Goal: Leave review/rating: Share an evaluation or opinion about a product, service, or content

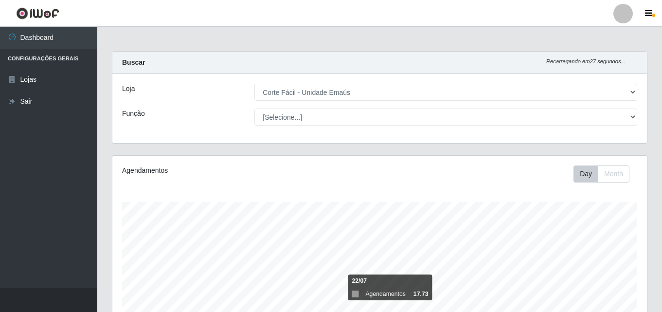
select select "201"
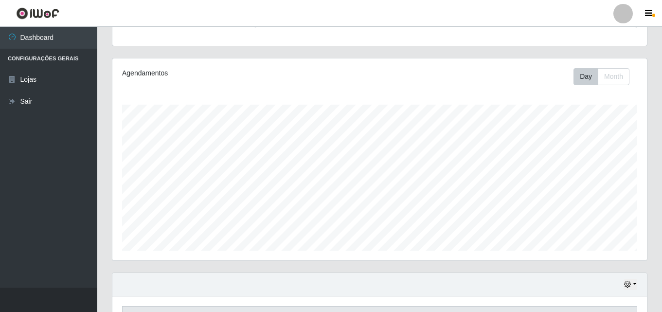
scroll to position [243, 0]
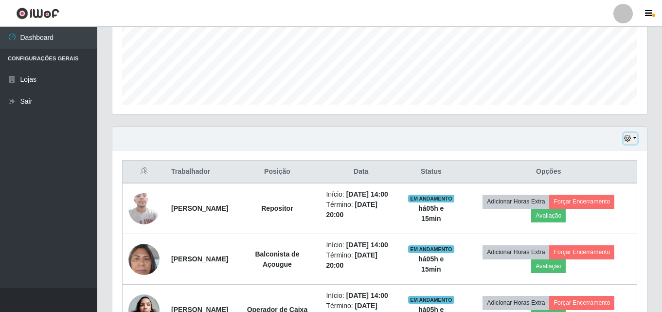
click at [626, 140] on icon "button" at bounding box center [627, 138] width 7 height 7
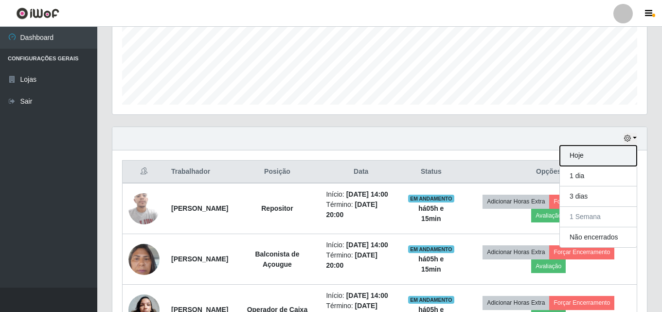
click at [589, 160] on button "Hoje" at bounding box center [598, 155] width 77 height 20
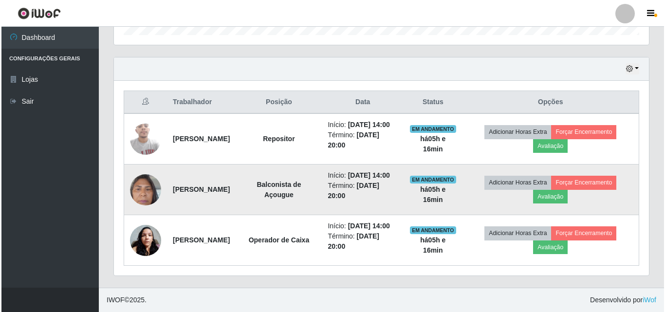
scroll to position [341, 0]
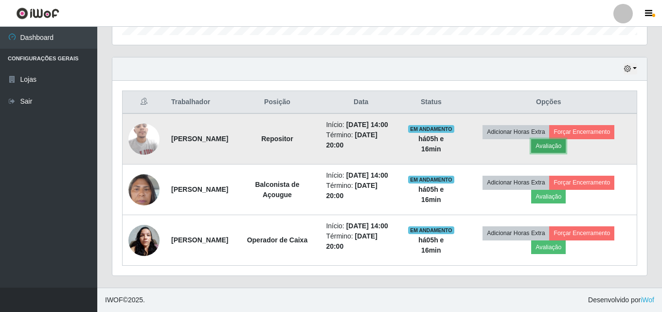
click at [557, 139] on button "Avaliação" at bounding box center [548, 146] width 35 height 14
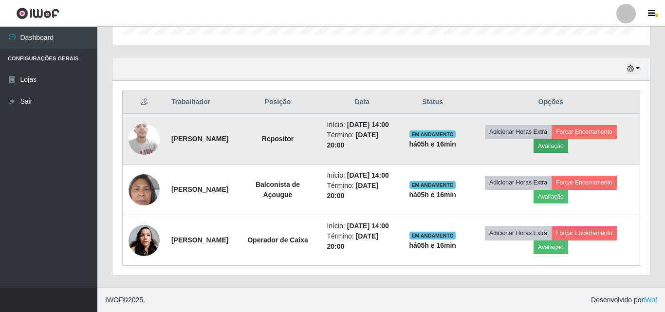
scroll to position [202, 530]
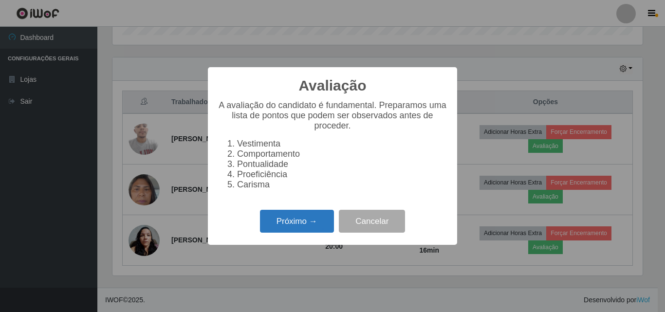
click at [302, 223] on button "Próximo →" at bounding box center [297, 221] width 74 height 23
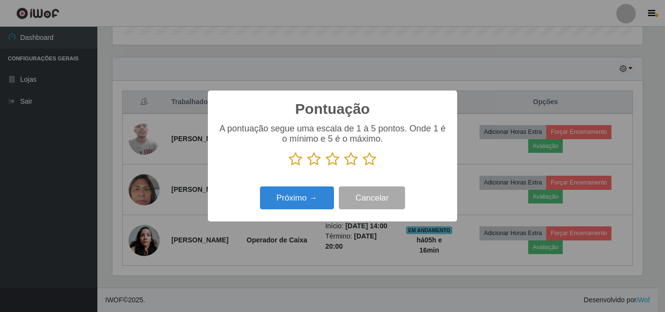
click at [314, 161] on icon at bounding box center [314, 159] width 14 height 15
click at [307, 166] on input "radio" at bounding box center [307, 166] width 0 height 0
click at [297, 194] on button "Próximo →" at bounding box center [297, 197] width 74 height 23
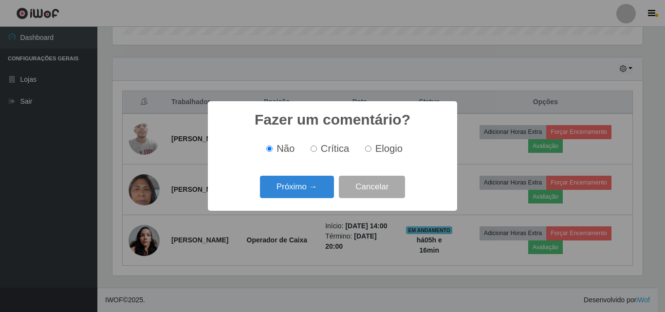
click at [316, 151] on input "Crítica" at bounding box center [313, 148] width 6 height 6
radio input "true"
click at [306, 189] on button "Próximo →" at bounding box center [297, 187] width 74 height 23
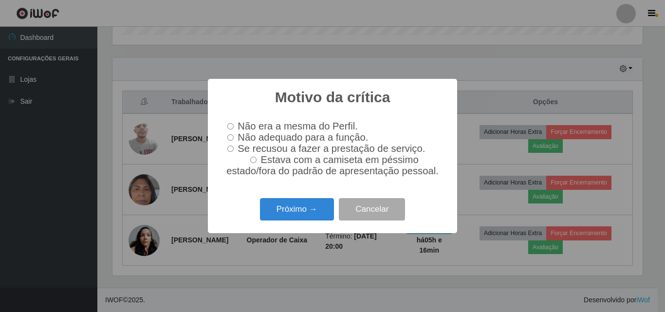
click at [232, 135] on input "Não adequado para a função." at bounding box center [230, 137] width 6 height 6
radio input "true"
click at [256, 162] on input "Estava com a camiseta em péssimo estado/fora do padrão de apresentação pessoal." at bounding box center [253, 160] width 6 height 6
radio input "true"
click at [232, 137] on input "Não adequado para a função." at bounding box center [230, 137] width 6 height 6
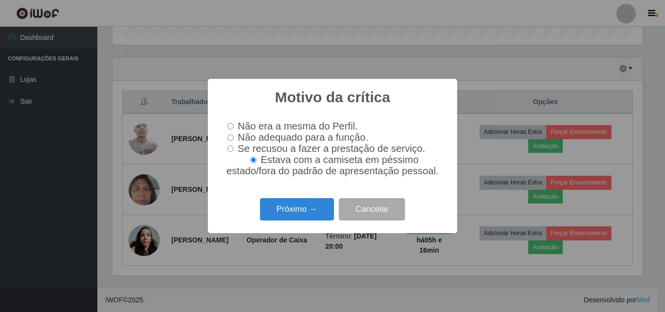
radio input "true"
click at [295, 214] on button "Próximo →" at bounding box center [297, 209] width 74 height 23
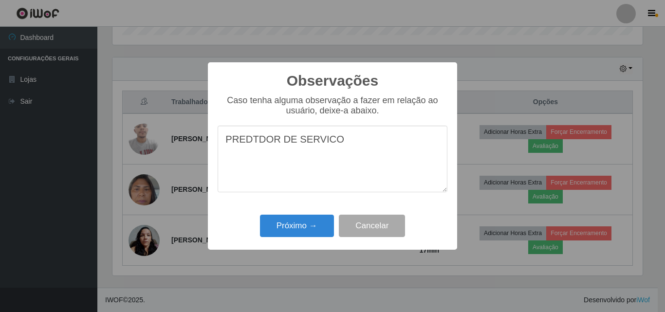
click at [241, 142] on textarea "PREDTDOR DE SERVICO" at bounding box center [332, 159] width 230 height 67
click at [268, 142] on textarea "PRESTADTDOR DE SERVICO" at bounding box center [332, 159] width 230 height 67
click at [342, 147] on textarea "PRESTADOR DE SERVICO" at bounding box center [332, 159] width 230 height 67
click at [433, 147] on textarea "PRESTADOR DE SERVIÇO FICOU MUITO AUSENTE DO SETOR" at bounding box center [332, 159] width 230 height 67
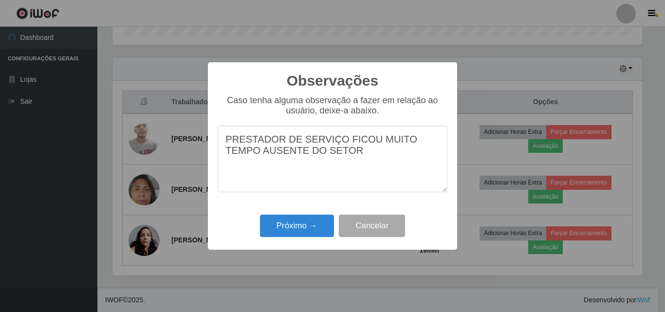
click at [327, 157] on textarea "PRESTADOR DE SERVIÇO FICOU MUITO TEMPO AUSENTE DO SETOR" at bounding box center [332, 159] width 230 height 67
click at [340, 155] on textarea "PRESTADOR DE SERVIÇO FICOU SE AUSENTANDO MUITO DO INDO AO BANHEIRO" at bounding box center [332, 159] width 230 height 67
click at [376, 154] on textarea "PRESTADOR DE SERVIÇO FICOU SE AUSENTANDO MUITO DO INDOINDO AO BANHEIRO" at bounding box center [332, 159] width 230 height 67
click at [339, 155] on textarea "PRESTADOR DE SERVIÇO FICOU SE AUSENTANDO MUITO DO AO BANHEIRO" at bounding box center [332, 159] width 230 height 67
click at [288, 172] on textarea "PRESTADOR DE SERVIÇO FICOU SE AUSENTANDO MUITO DO SETOR INDO AO BANHEIRO" at bounding box center [332, 159] width 230 height 67
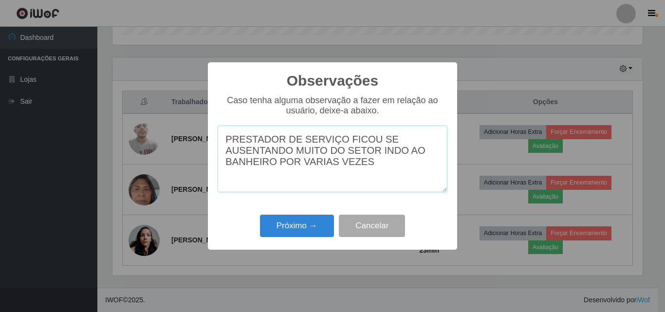
click at [274, 171] on textarea "PRESTADOR DE SERVIÇO FICOU SE AUSENTANDO MUITO DO SETOR INDO AO BANHEIRO POR VA…" at bounding box center [332, 159] width 230 height 67
click at [265, 169] on textarea "PRESTADOR DE SERVIÇO FICOU SE AUSENTANDO MUITO DO SETOR POR VARIAS VEZES" at bounding box center [332, 159] width 230 height 67
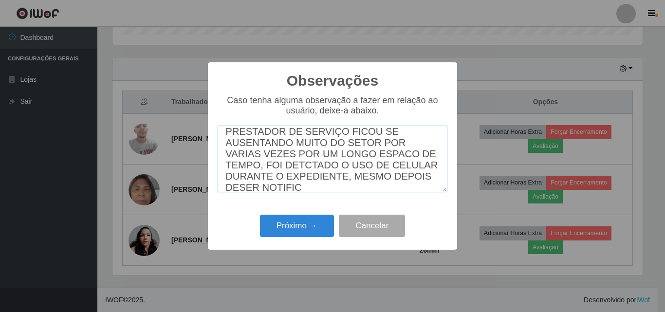
scroll to position [21, 0]
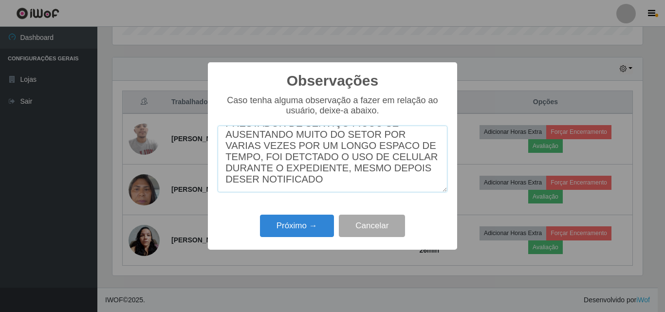
click at [379, 173] on textarea "PRESTADOR DE SERVIÇO FICOU SE AUSENTANDO MUITO DO SETOR POR VARIAS VEZES POR UM…" at bounding box center [332, 159] width 230 height 67
click at [291, 186] on textarea "PRESTADOR DE SERVIÇO FICOU SE AUSENTANDO MUITO DO SETOR POR VARIAS VEZES POR UM…" at bounding box center [332, 159] width 230 height 67
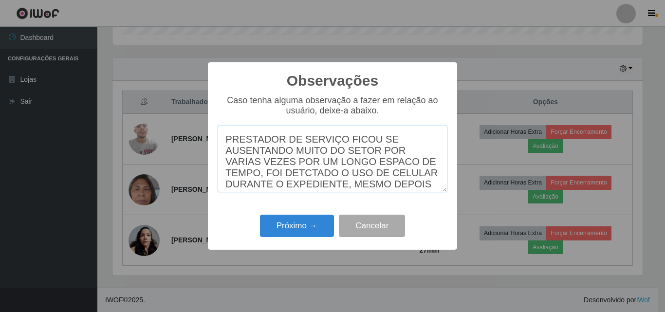
scroll to position [41, 0]
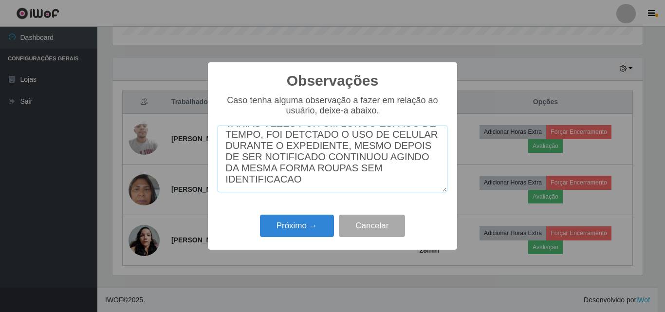
click at [296, 180] on textarea "PRESTADOR DE SERVIÇO FICOU SE AUSENTANDO MUITO DO SETOR POR VARIAS VEZES POR UM…" at bounding box center [332, 159] width 230 height 67
click at [434, 180] on textarea "PRESTADOR DE SERVIÇO FICOU SE AUSENTANDO MUITO DO SETOR POR VARIAS VEZES POR UM…" at bounding box center [332, 159] width 230 height 67
click at [341, 180] on textarea "PRESTADOR DE SERVIÇO FICOU SE AUSENTANDO MUITO DO SETOR POR VARIAS VEZES POR UM…" at bounding box center [332, 159] width 230 height 67
click at [324, 187] on textarea "PRESTADOR DE SERVIÇO FICOU SE AUSENTANDO MUITO DO SETOR POR VARIAS VEZES POR UM…" at bounding box center [332, 159] width 230 height 67
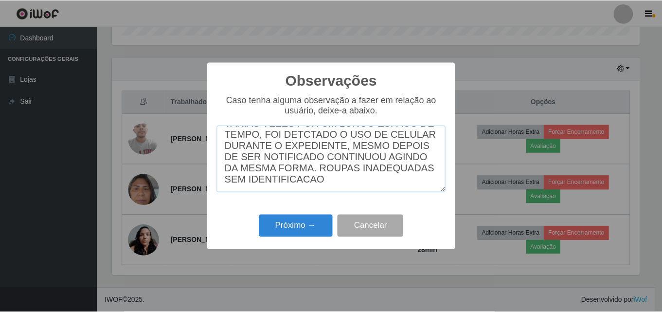
scroll to position [54, 0]
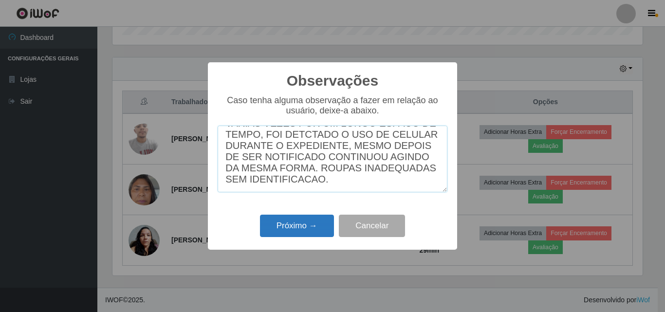
type textarea "PRESTADOR DE SERVIÇO FICOU SE AUSENTANDO MUITO DO SETOR POR VARIAS VEZES POR UM…"
click at [310, 231] on button "Próximo →" at bounding box center [297, 226] width 74 height 23
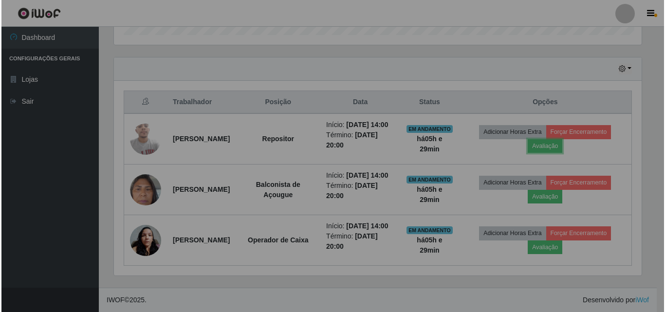
scroll to position [202, 535]
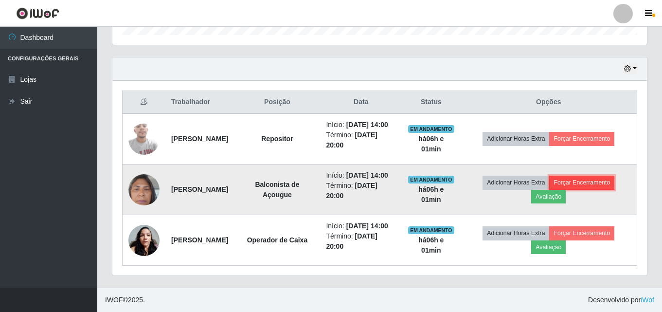
click at [610, 176] on button "Forçar Encerramento" at bounding box center [581, 183] width 65 height 14
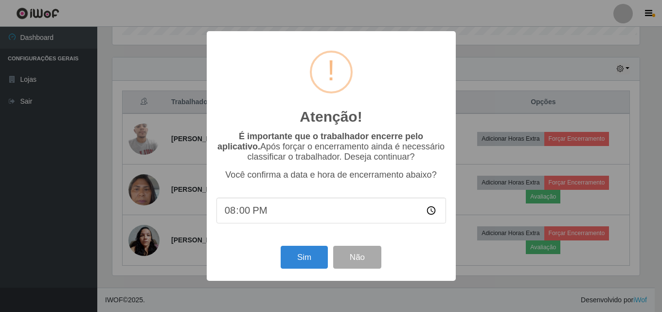
scroll to position [202, 530]
click at [308, 257] on button "Sim" at bounding box center [305, 257] width 47 height 23
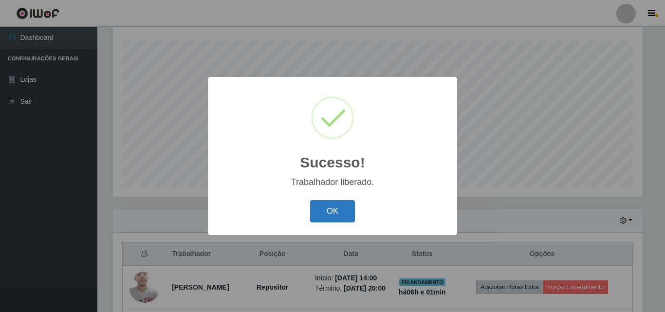
click at [342, 204] on button "OK" at bounding box center [332, 211] width 45 height 23
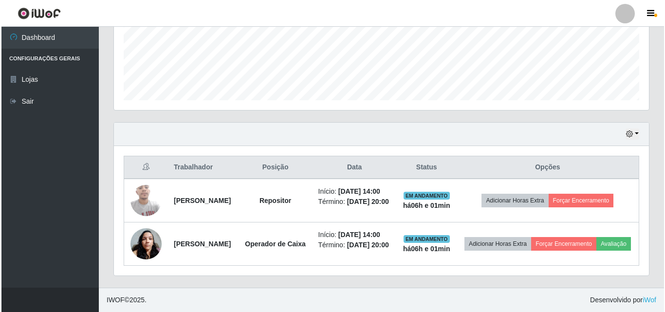
scroll to position [283, 0]
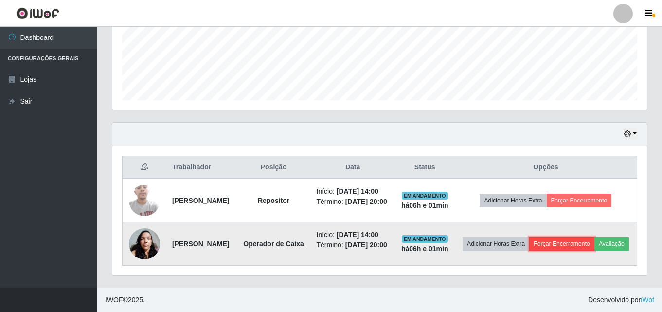
click at [594, 237] on button "Forçar Encerramento" at bounding box center [561, 244] width 65 height 14
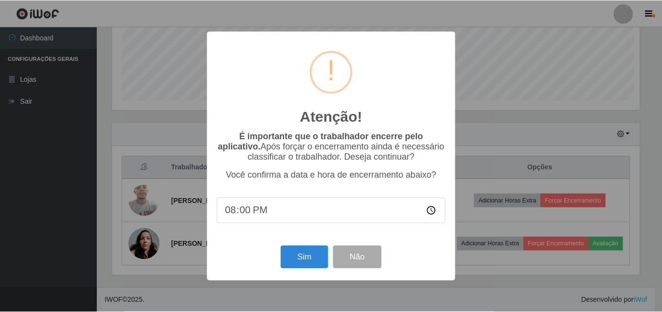
scroll to position [202, 530]
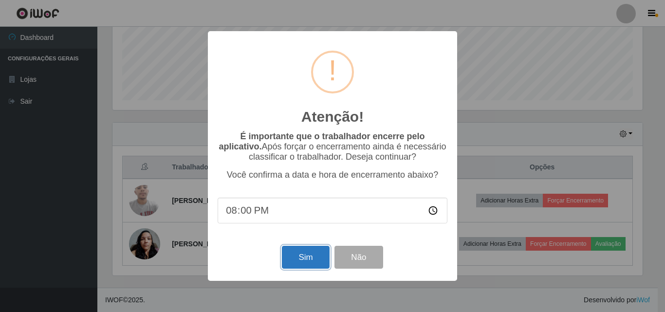
click at [318, 265] on button "Sim" at bounding box center [305, 257] width 47 height 23
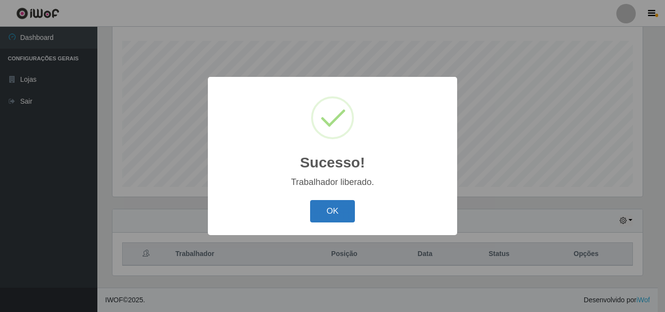
click at [315, 204] on button "OK" at bounding box center [332, 211] width 45 height 23
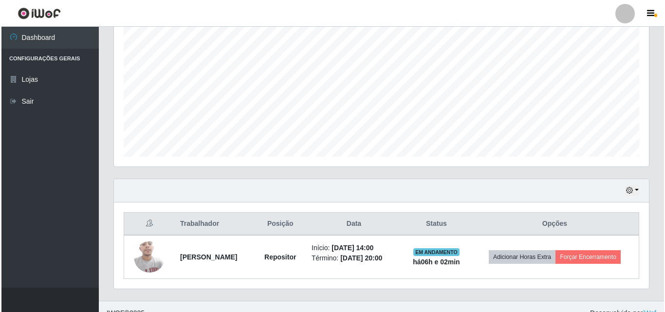
scroll to position [195, 0]
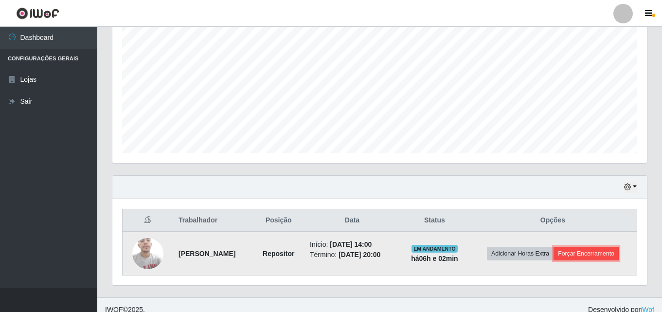
click at [554, 260] on button "Forçar Encerramento" at bounding box center [586, 254] width 65 height 14
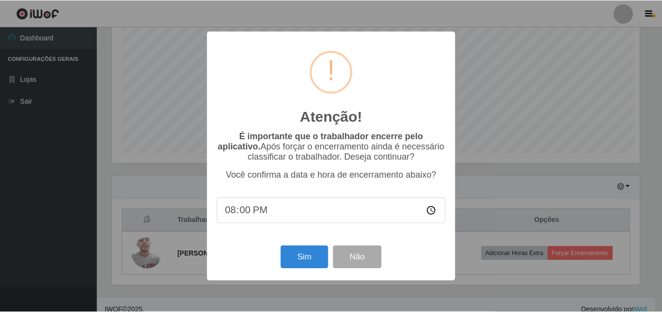
scroll to position [202, 530]
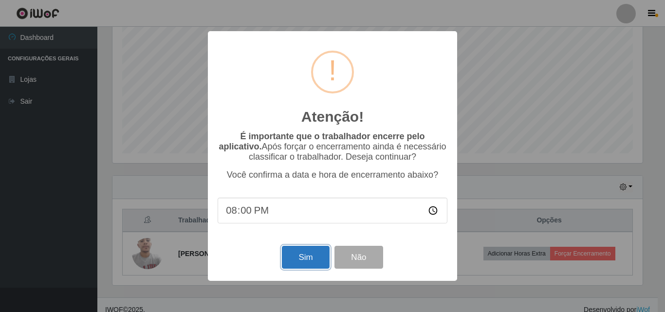
click at [293, 265] on button "Sim" at bounding box center [305, 257] width 47 height 23
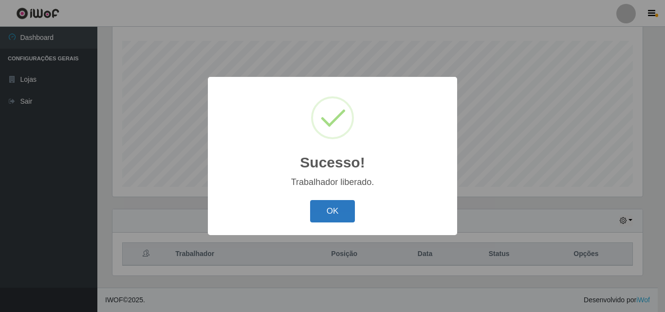
click at [330, 211] on button "OK" at bounding box center [332, 211] width 45 height 23
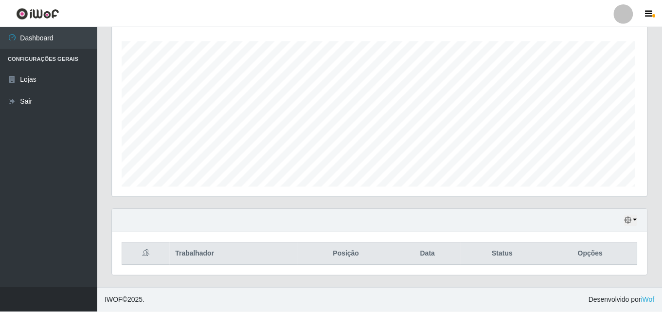
scroll to position [202, 535]
click at [622, 215] on div "Hoje 1 dia 3 dias 1 Semana Não encerrados" at bounding box center [379, 220] width 535 height 23
click at [626, 219] on icon "button" at bounding box center [627, 220] width 7 height 7
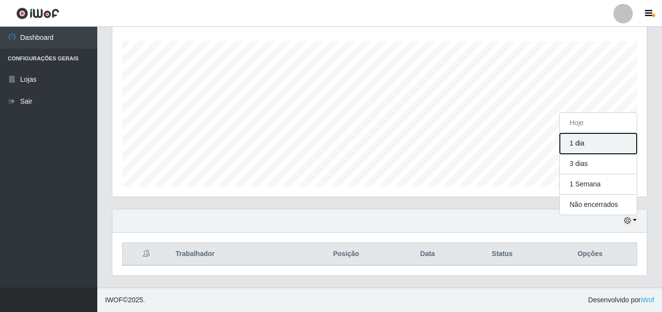
click at [587, 146] on button "1 dia" at bounding box center [598, 143] width 77 height 20
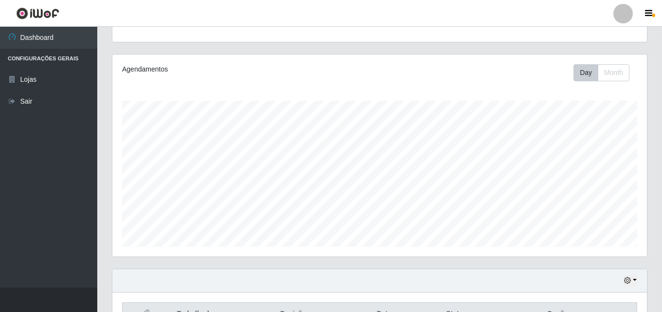
scroll to position [0, 0]
